Goal: Transaction & Acquisition: Purchase product/service

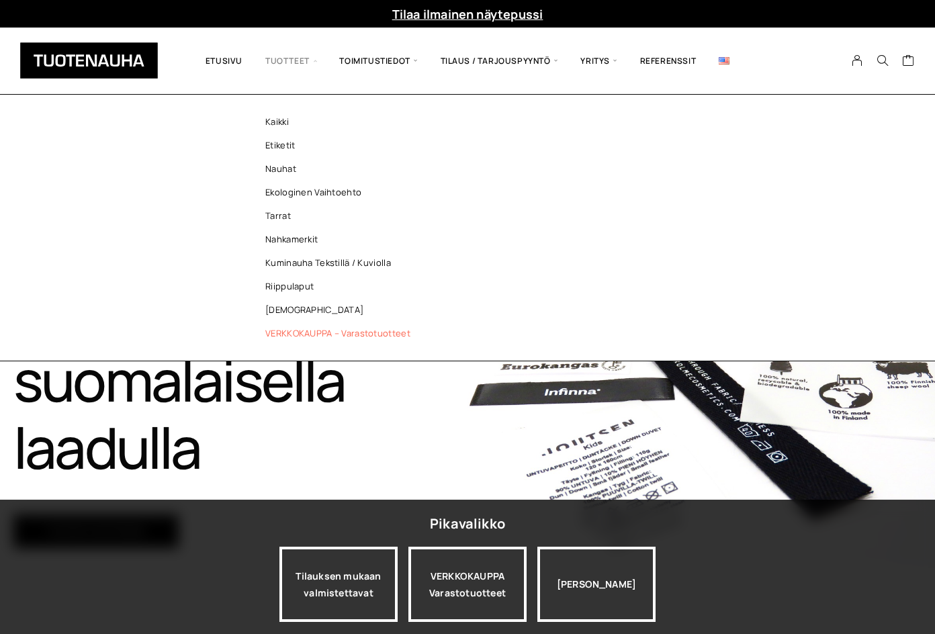
click at [309, 328] on link "VERKKOKAUPPA – Varastotuotteet" at bounding box center [341, 334] width 195 height 24
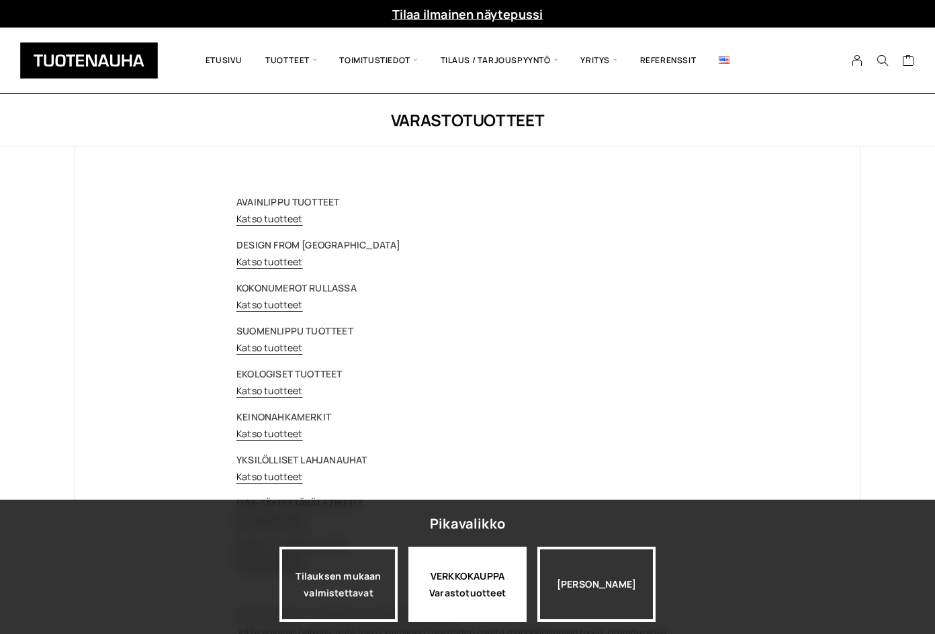
click at [493, 591] on div "VERKKOKAUPPA Varastotuotteet" at bounding box center [468, 584] width 118 height 75
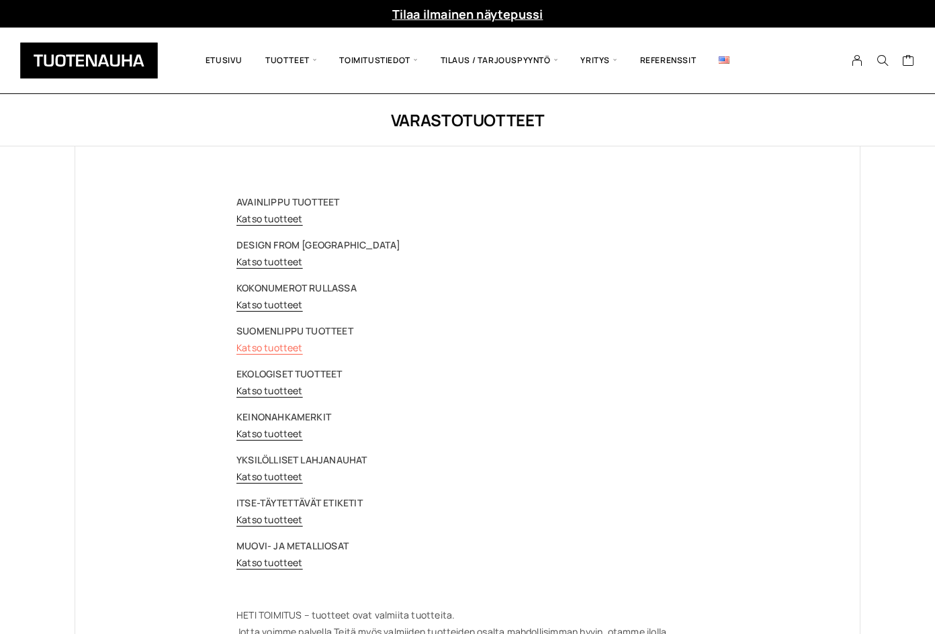
click at [279, 347] on link "Katso tuotteet" at bounding box center [270, 347] width 67 height 13
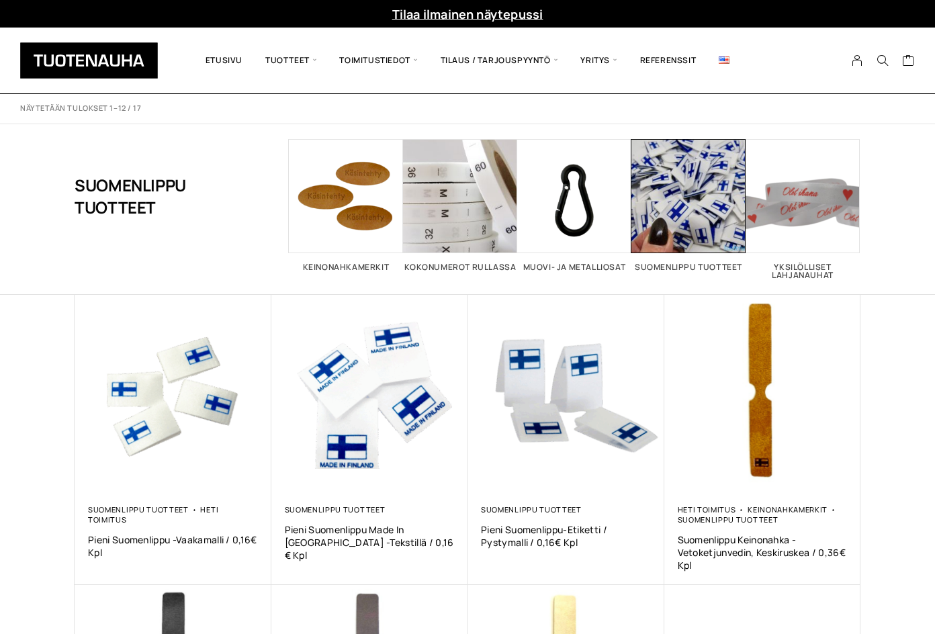
scroll to position [134, 0]
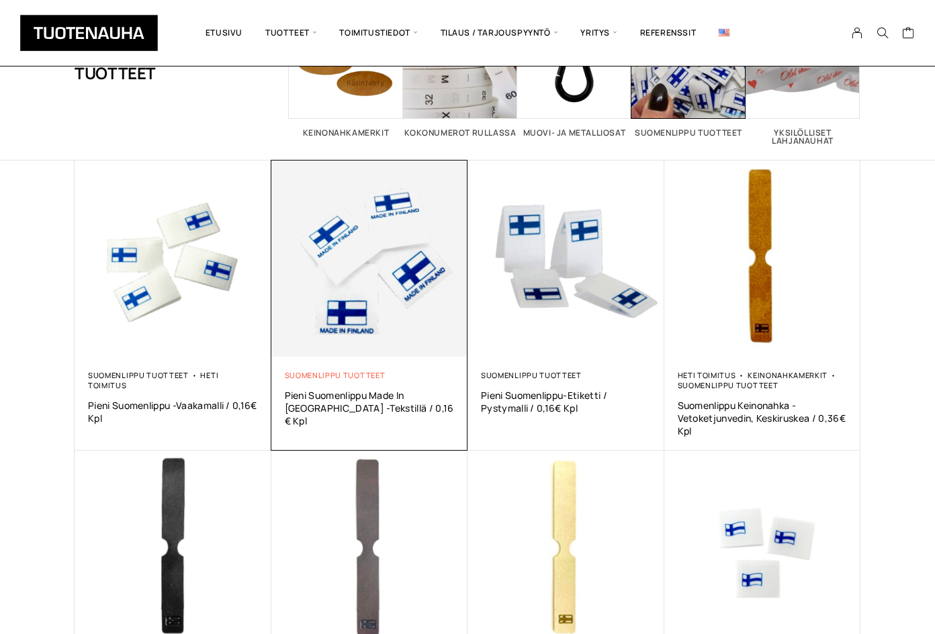
click at [361, 372] on link "Suomenlippu tuotteet" at bounding box center [335, 375] width 101 height 10
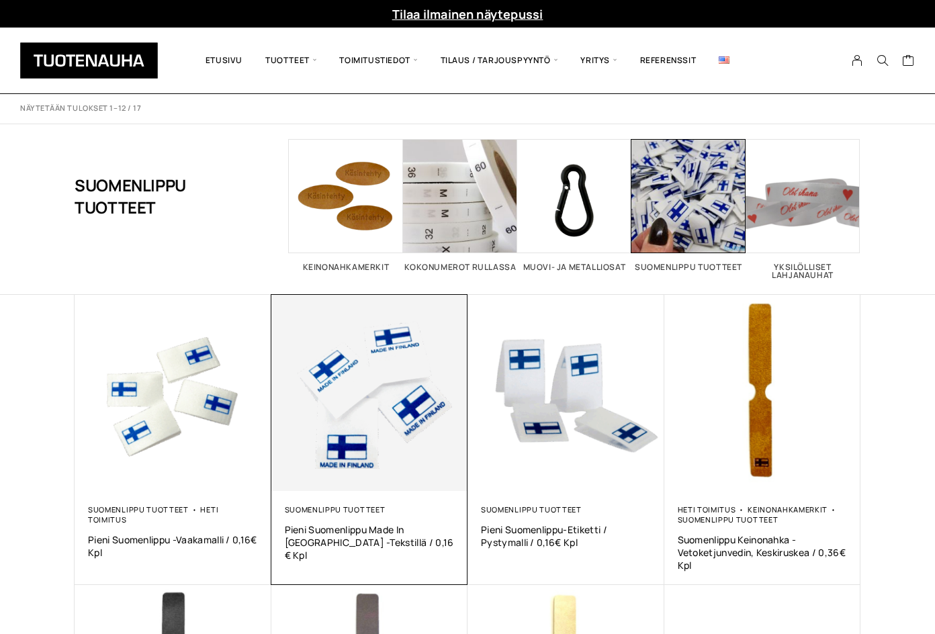
click at [326, 319] on img at bounding box center [369, 393] width 197 height 197
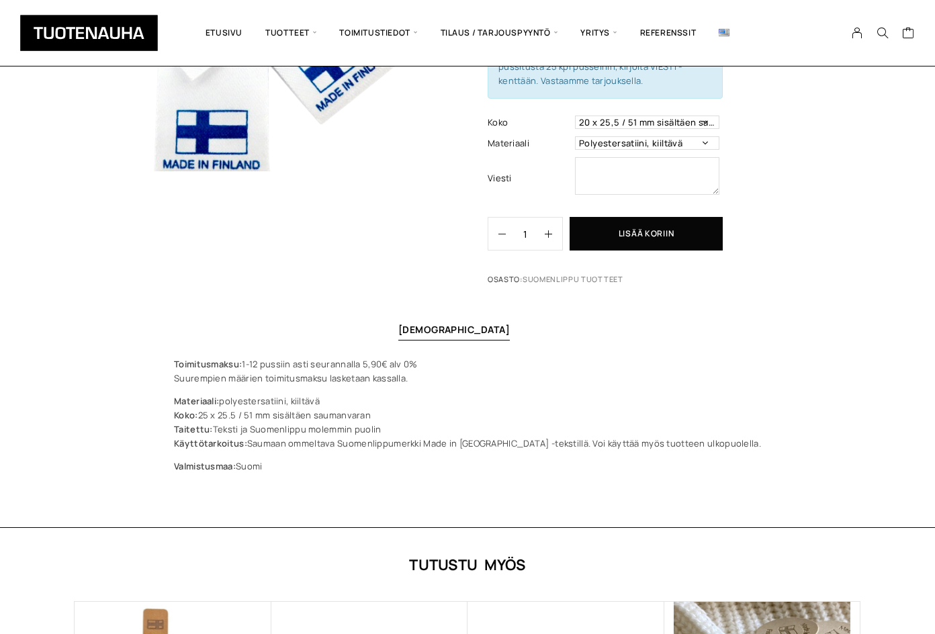
scroll to position [269, 0]
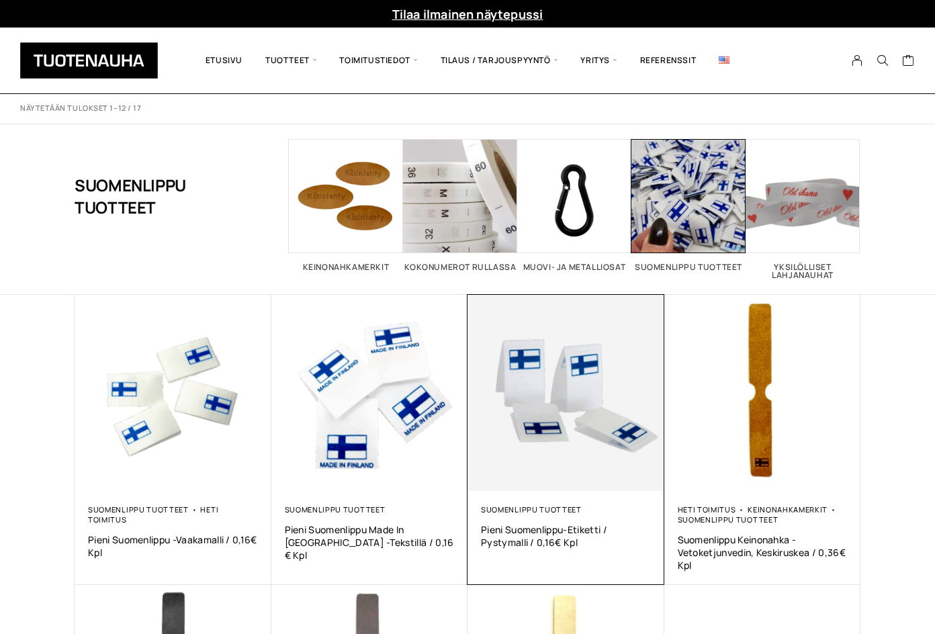
click at [505, 402] on img at bounding box center [566, 393] width 197 height 197
